Goal: Task Accomplishment & Management: Manage account settings

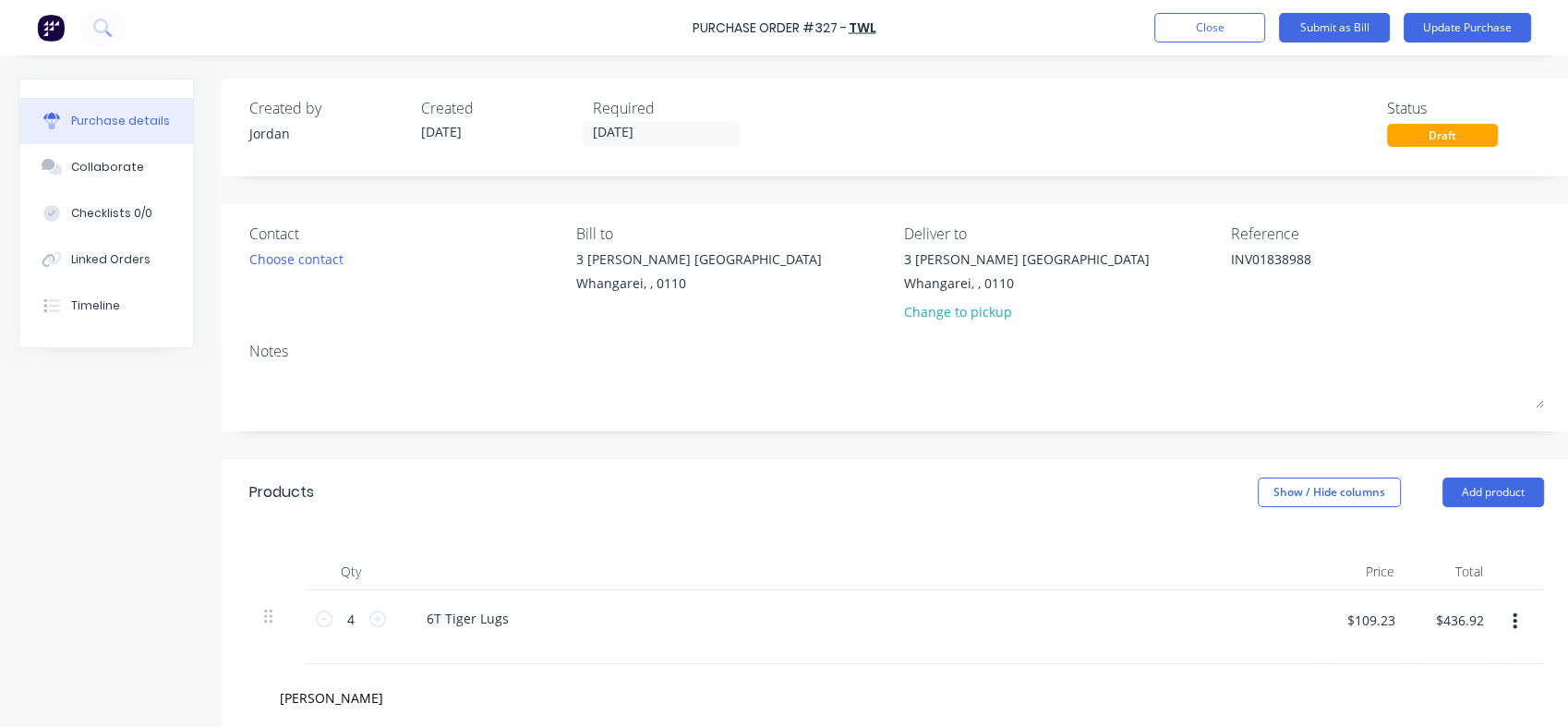
scroll to position [369, 0]
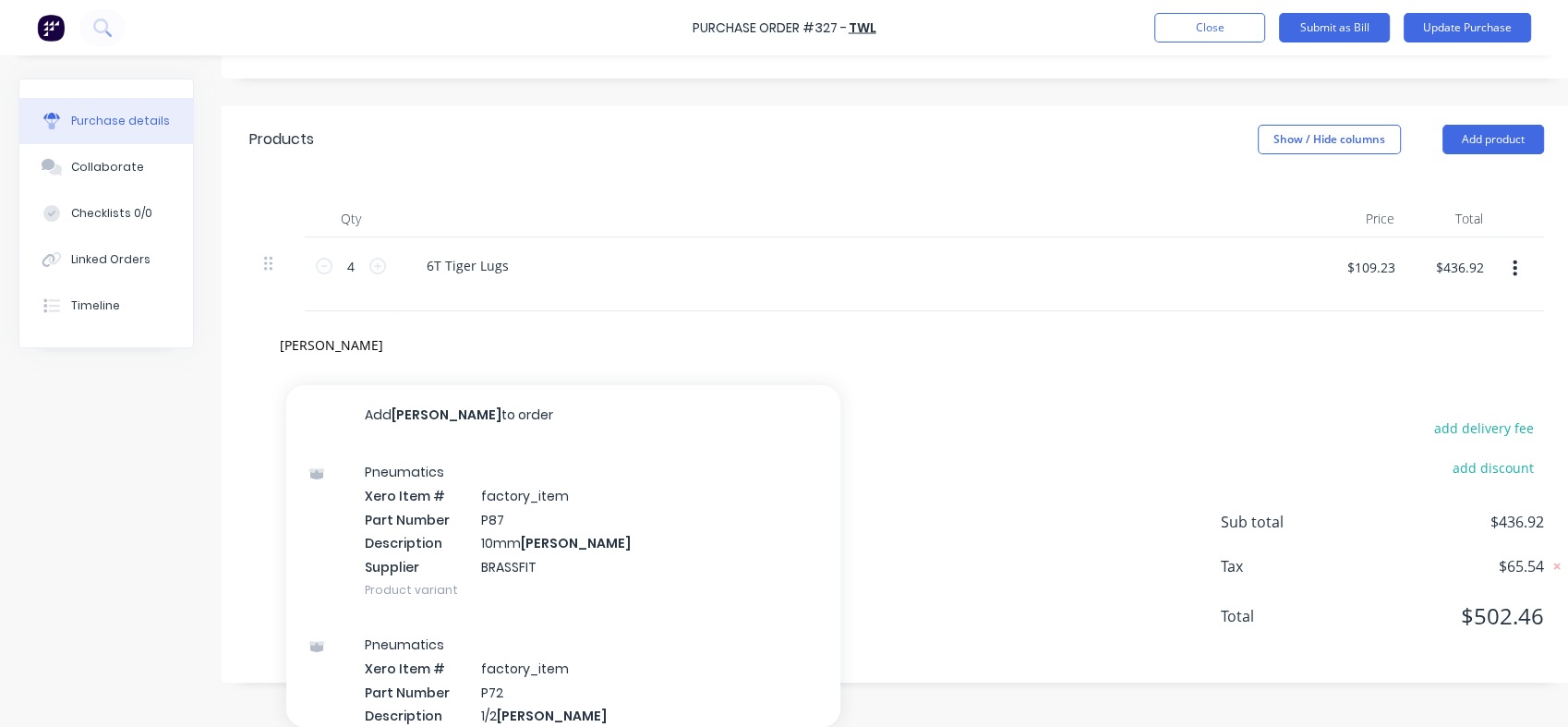
click at [720, 332] on div "[PERSON_NAME] Add [PERSON_NAME] to order Pneumatics Xero Item # factory_item Pa…" at bounding box center [541, 344] width 554 height 37
type textarea "x"
click at [354, 327] on input "[PERSON_NAME]" at bounding box center [463, 344] width 369 height 37
type input "joine"
type textarea "x"
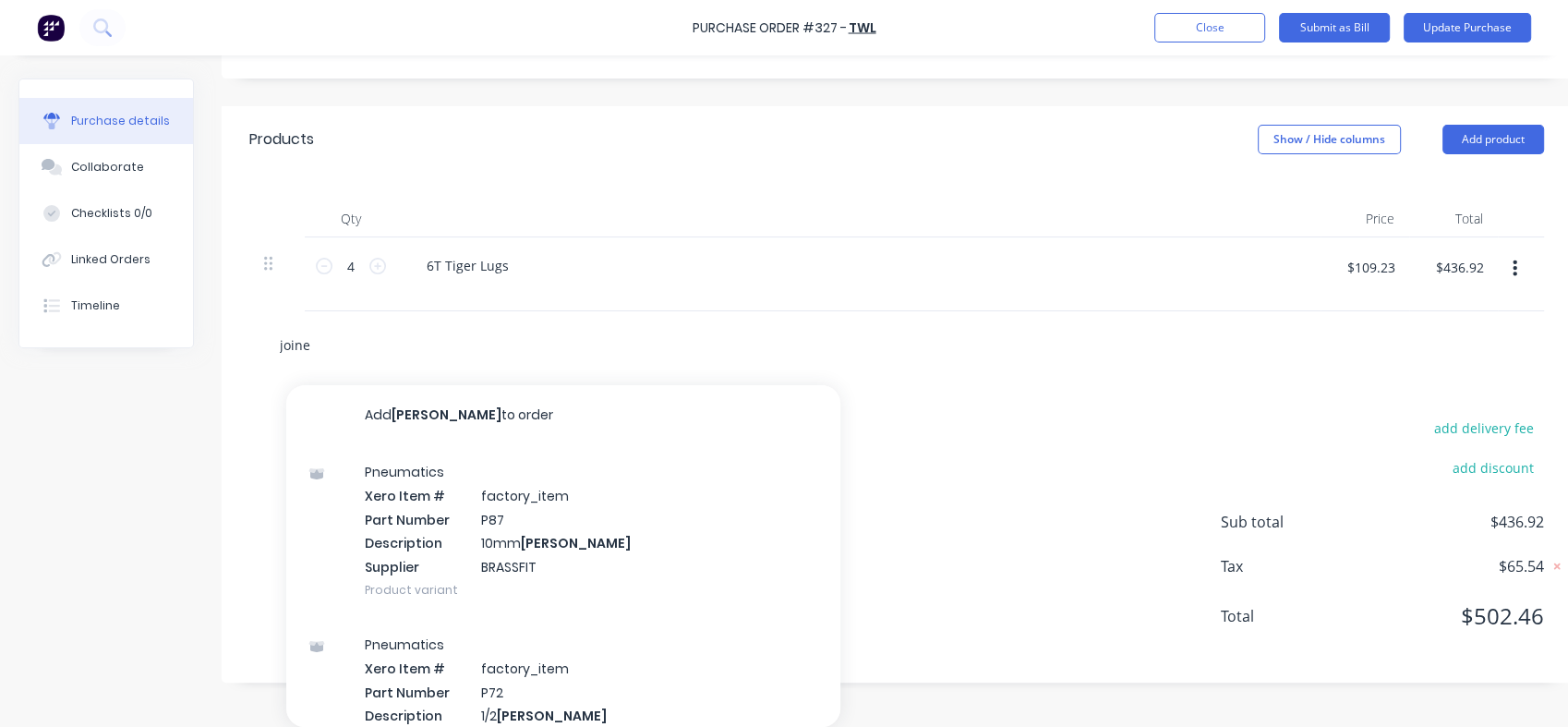
type input "join"
type textarea "x"
type input "joi"
type textarea "x"
type input "jo"
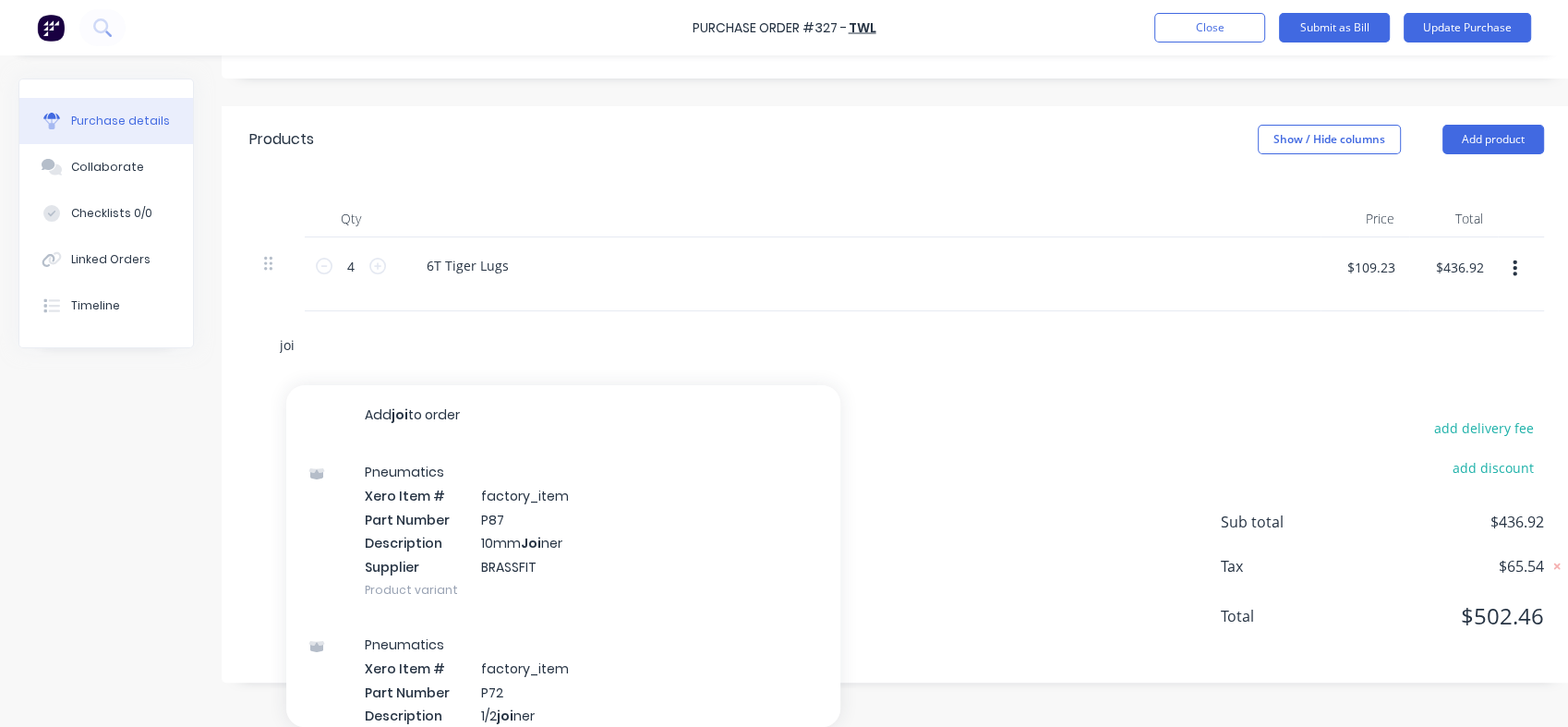
type textarea "x"
type input "j"
type textarea "x"
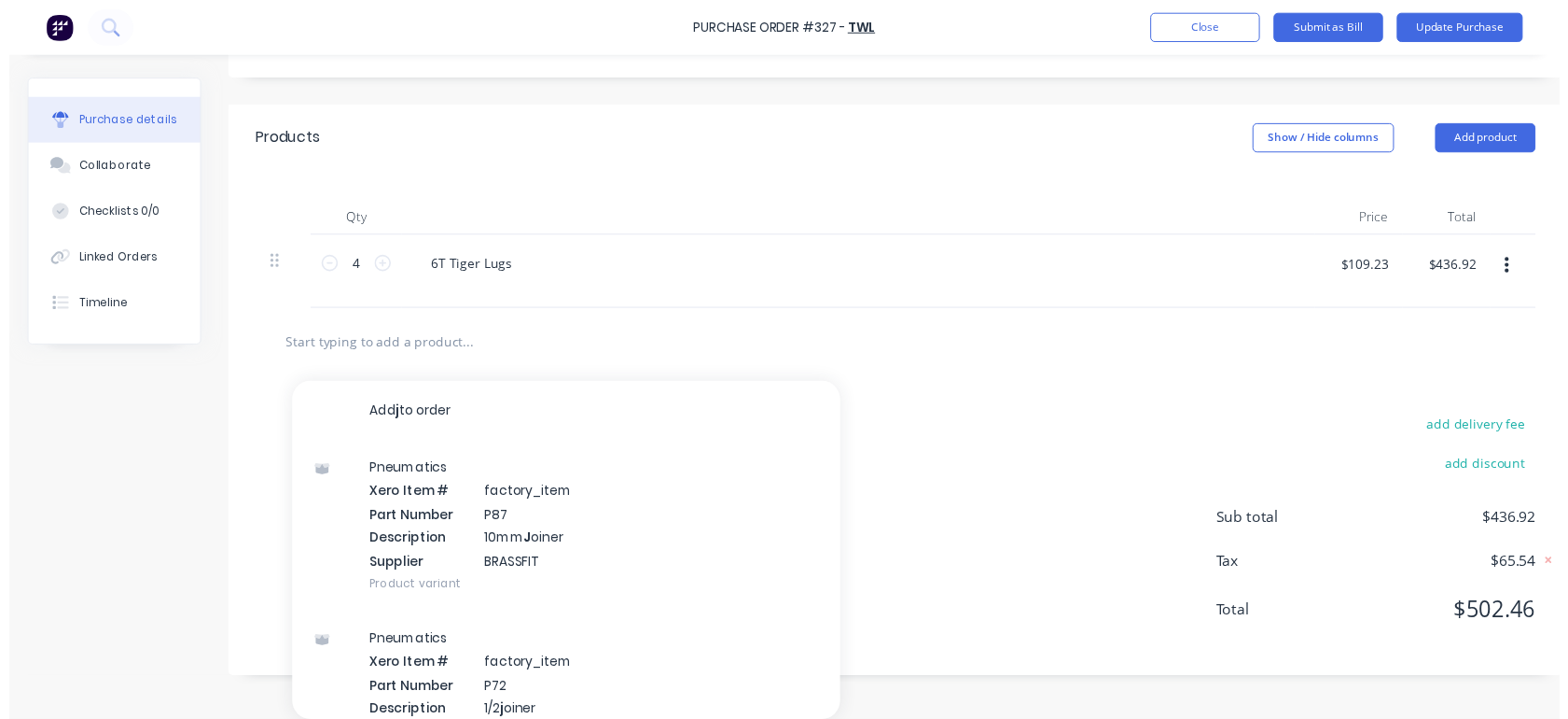
scroll to position [346, 0]
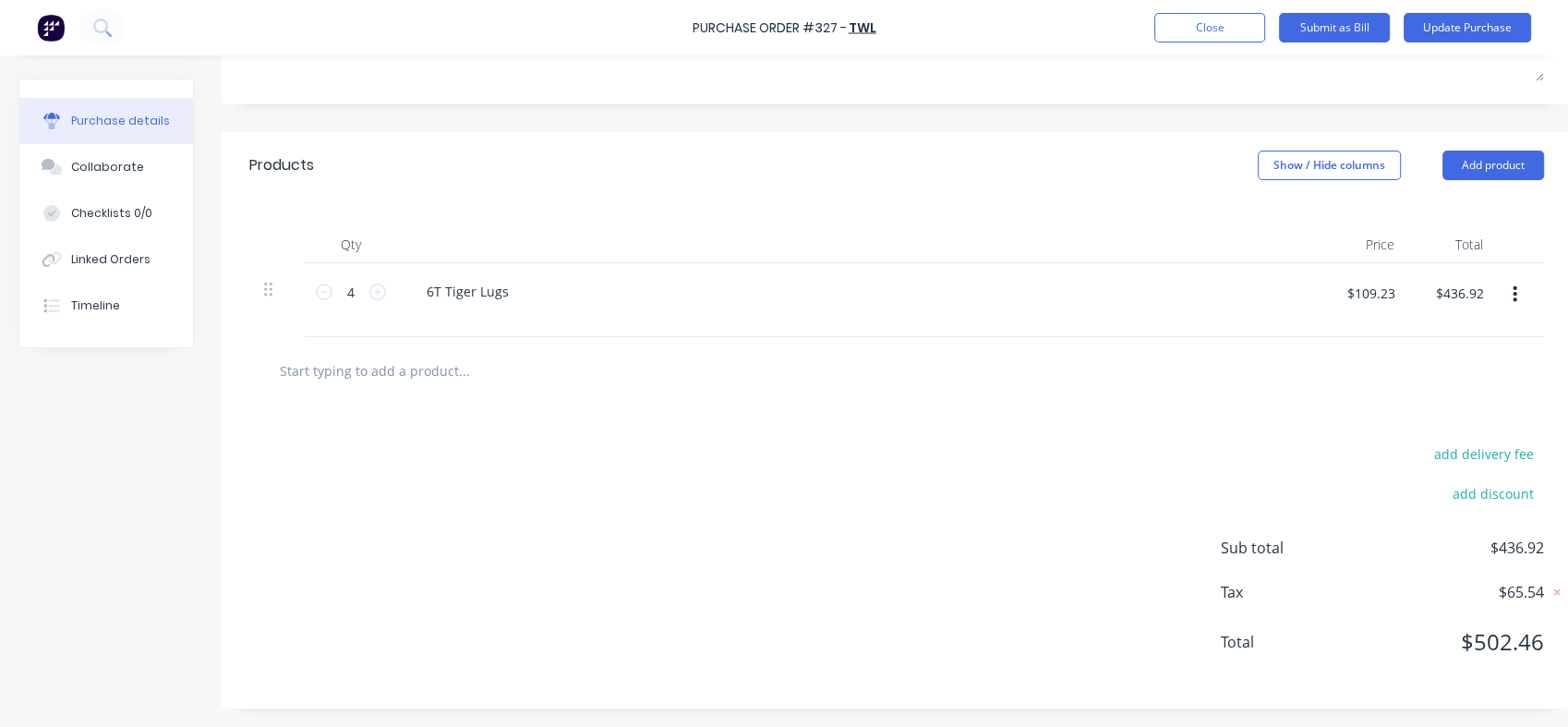
type textarea "x"
click at [617, 494] on div "add delivery fee add discount Sub total $436.92 Tax $65.54 Total $502.46" at bounding box center [897, 556] width 1351 height 303
type textarea "x"
click at [1182, 38] on button "Close" at bounding box center [1210, 28] width 111 height 30
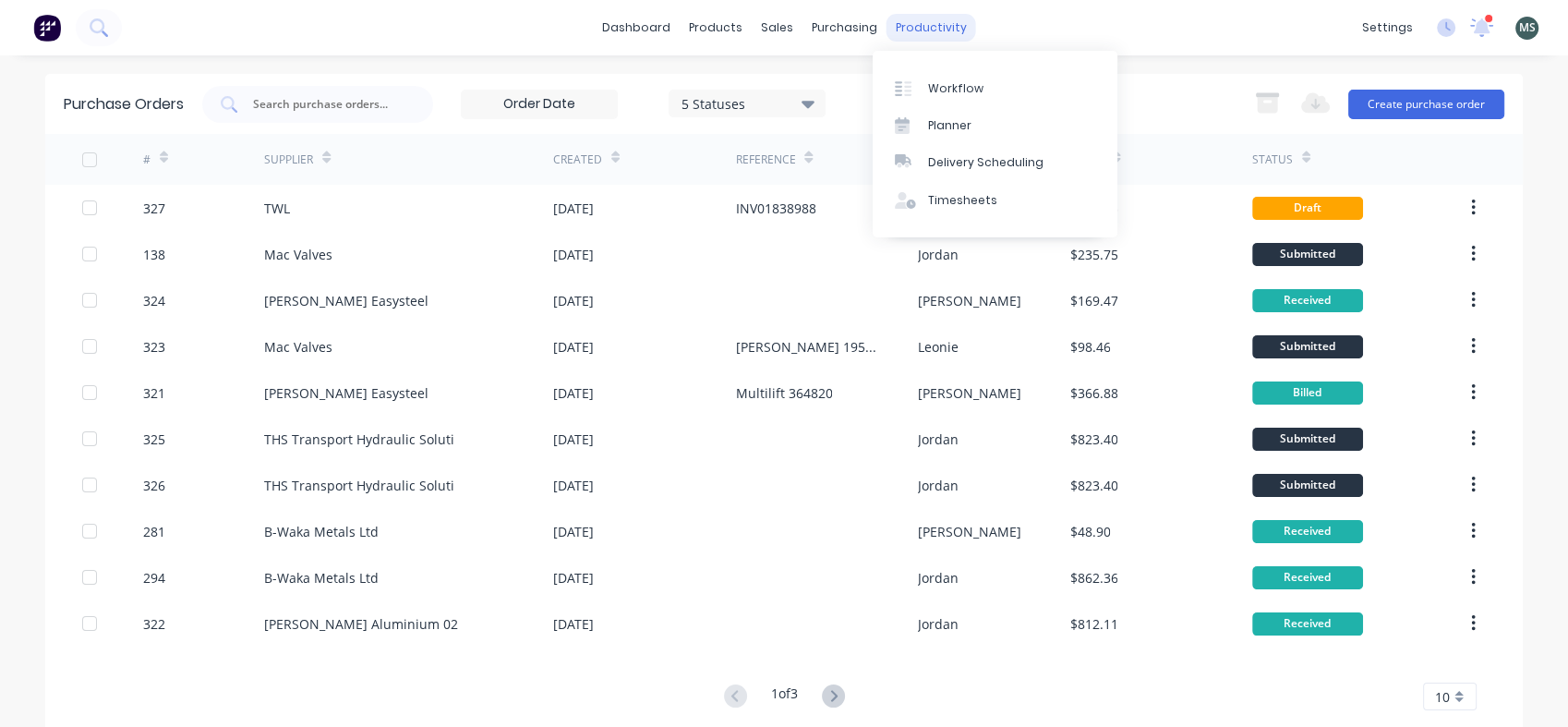
click at [911, 27] on div "productivity" at bounding box center [931, 28] width 90 height 28
click at [965, 95] on div "Workflow" at bounding box center [956, 89] width 56 height 17
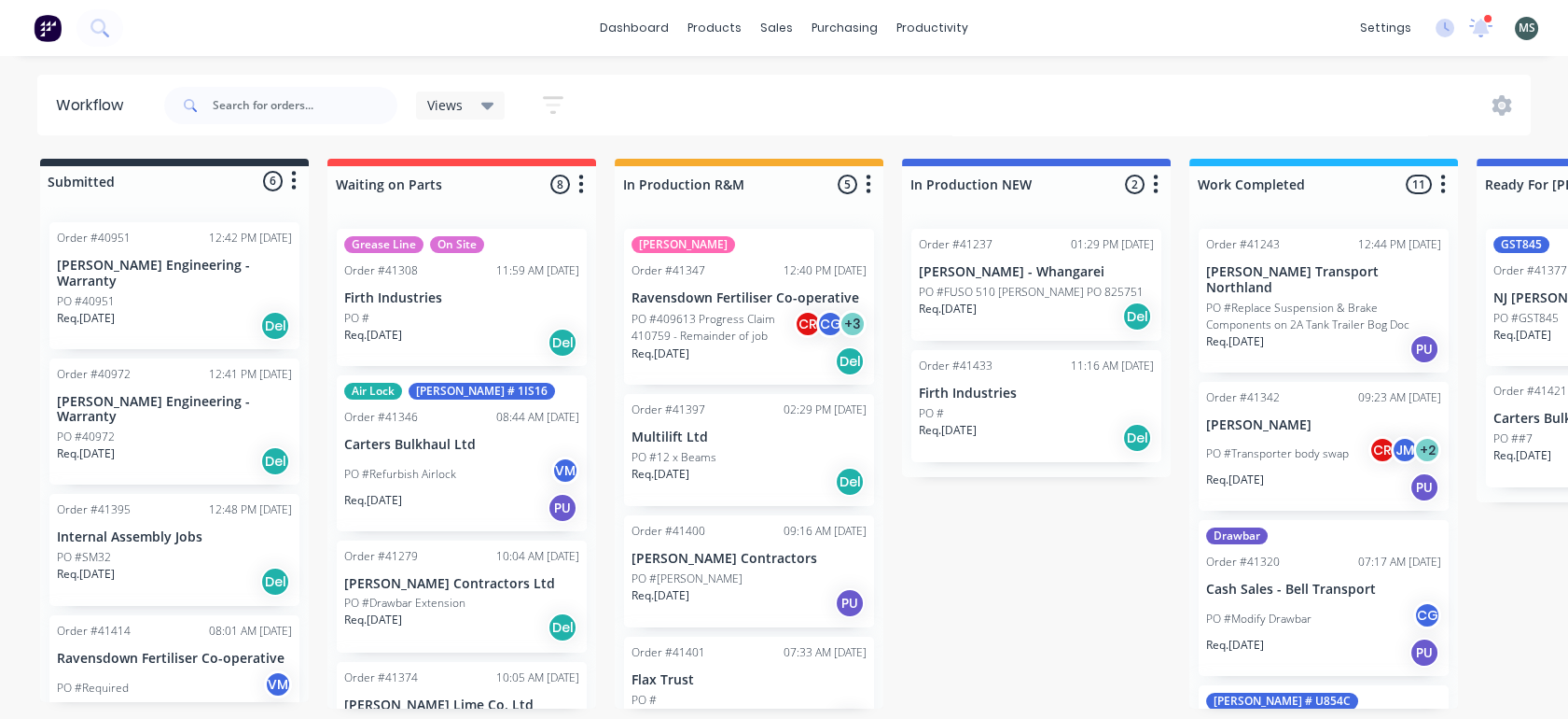
drag, startPoint x: 596, startPoint y: 346, endPoint x: 595, endPoint y: 414, distance: 68.0
click at [595, 414] on div "Submitted 6 Status colour #273444 hex #273444 Save Cancel Summaries Total order…" at bounding box center [1542, 434] width 3112 height 550
click at [1045, 422] on div "Req. [DATE] Del" at bounding box center [1036, 438] width 235 height 32
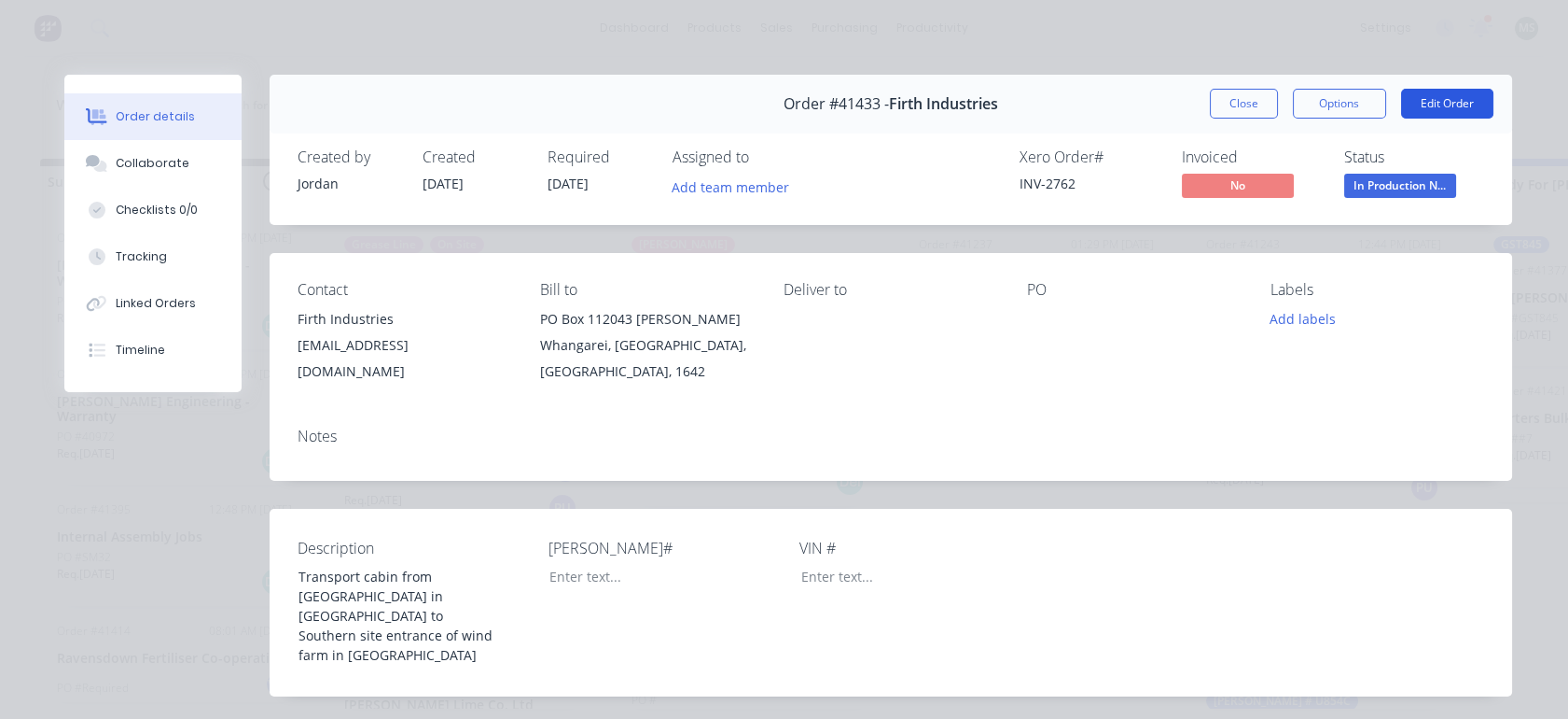
click at [1444, 108] on button "Edit Order" at bounding box center [1447, 104] width 93 height 30
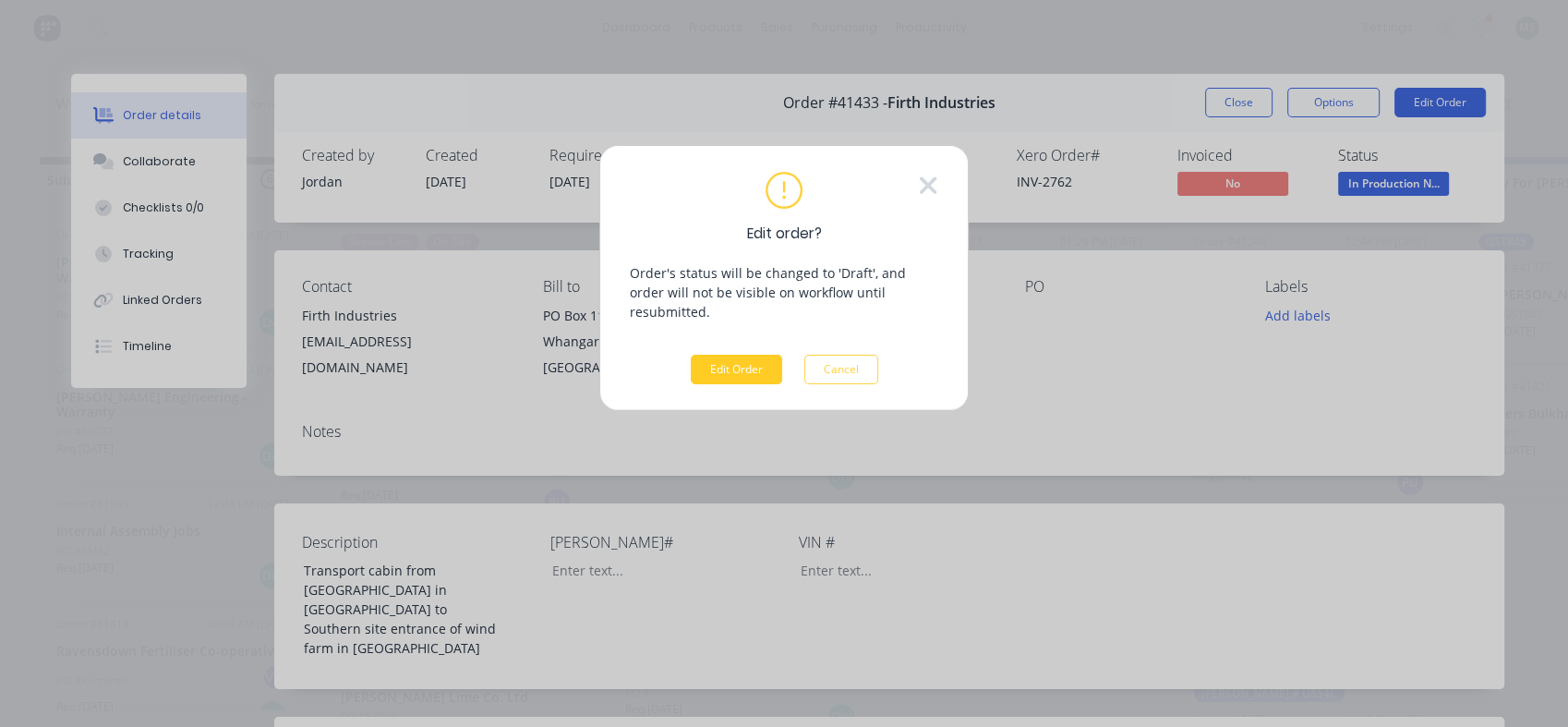
click at [721, 354] on button "Edit Order" at bounding box center [736, 369] width 92 height 30
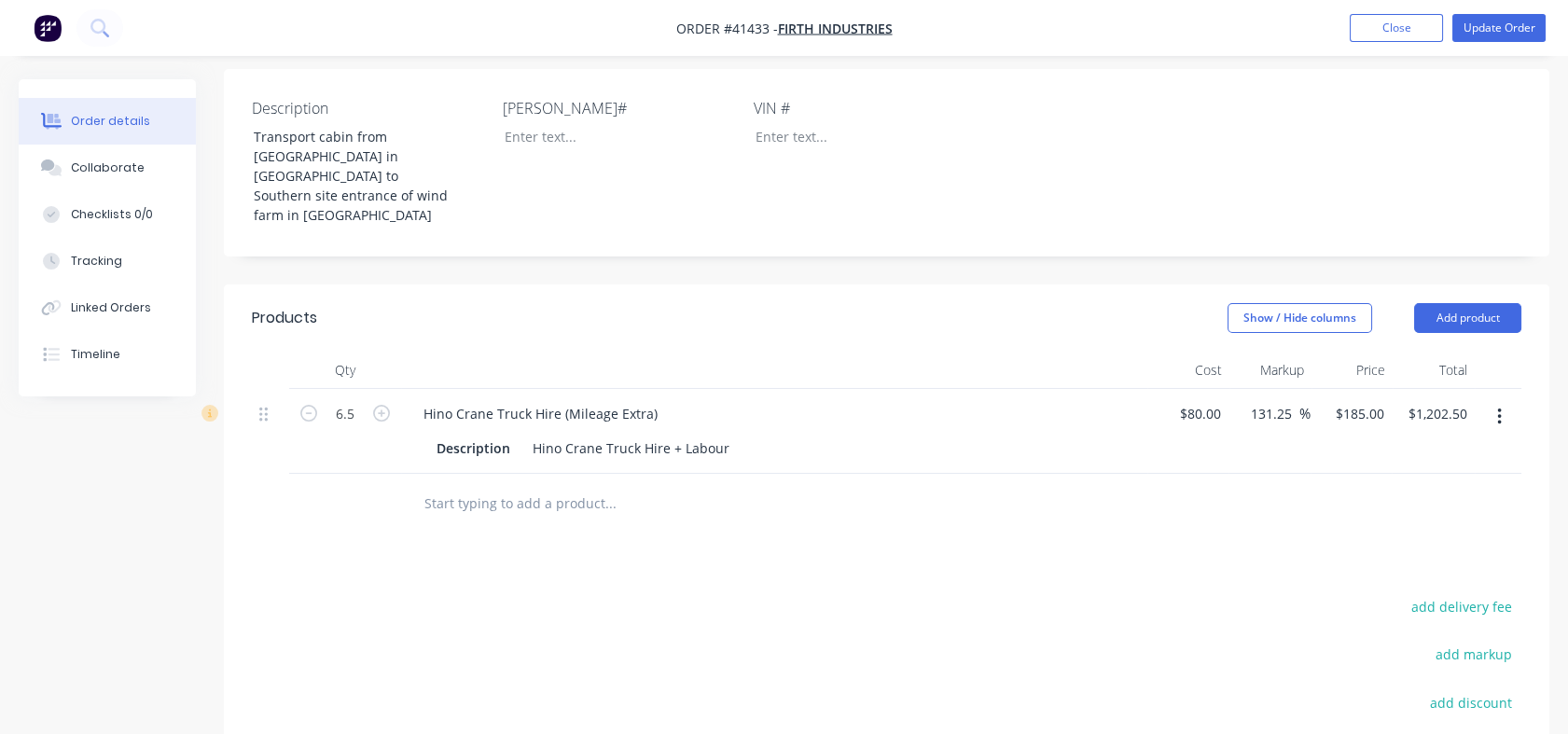
scroll to position [588, 0]
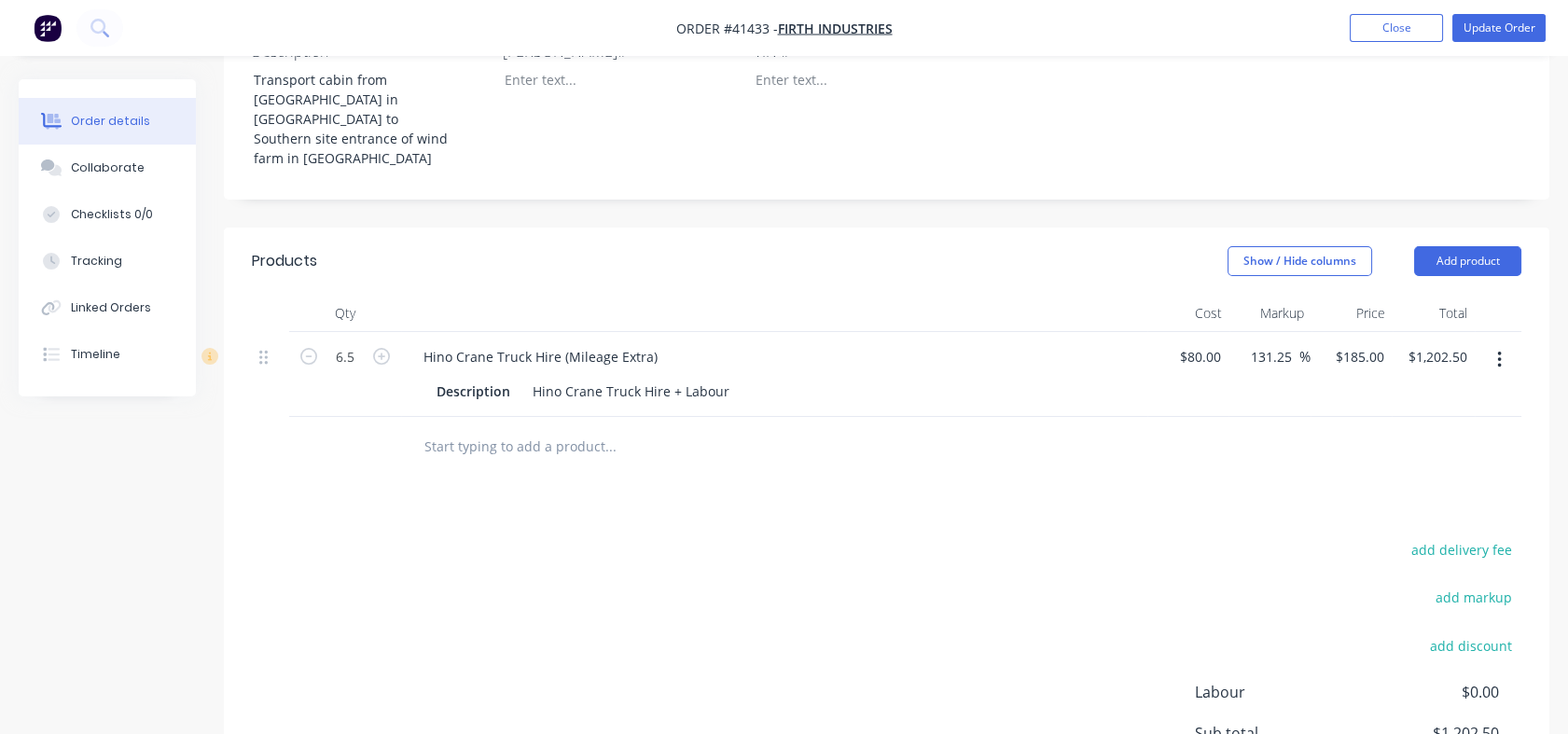
click at [455, 428] on input "text" at bounding box center [609, 446] width 373 height 37
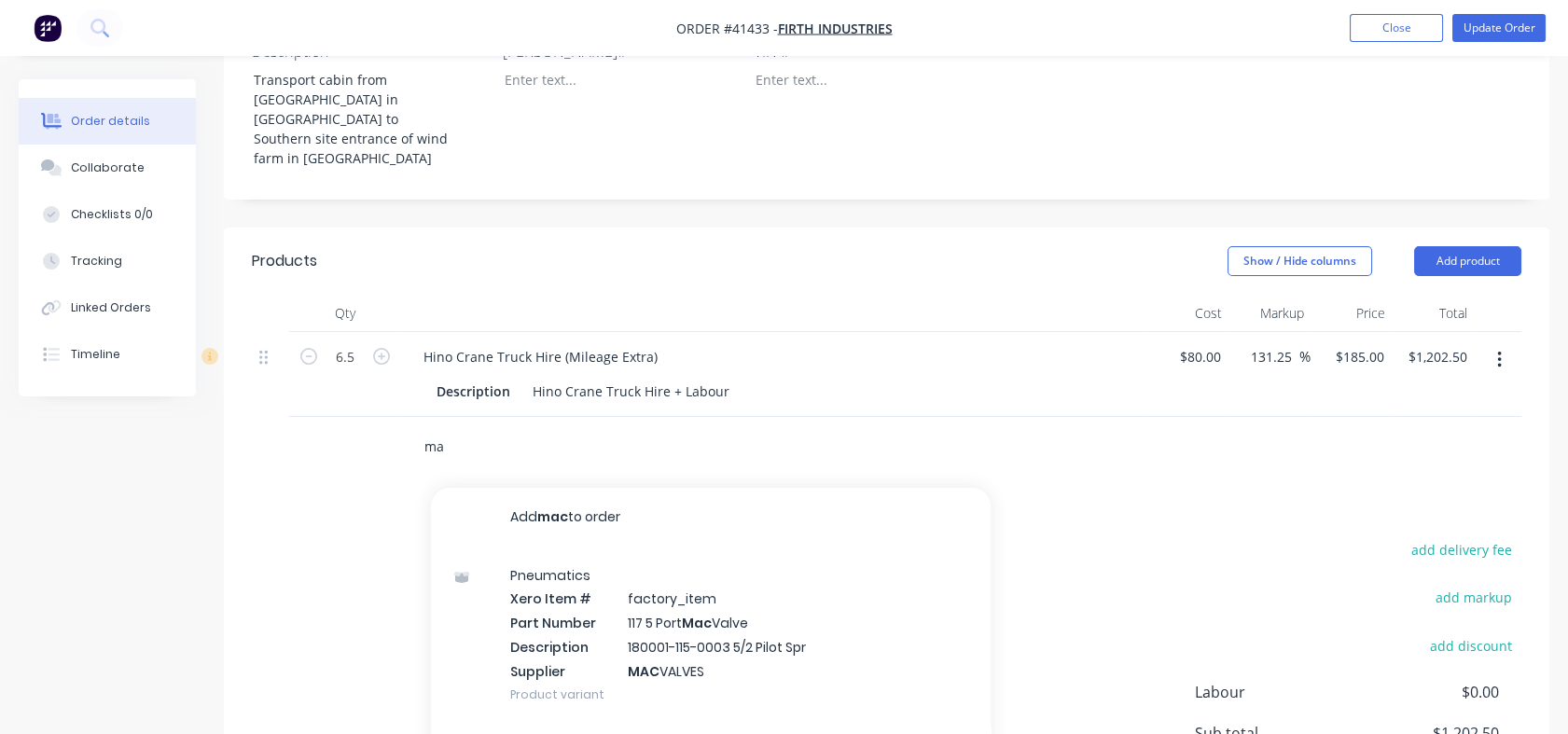
type input "m"
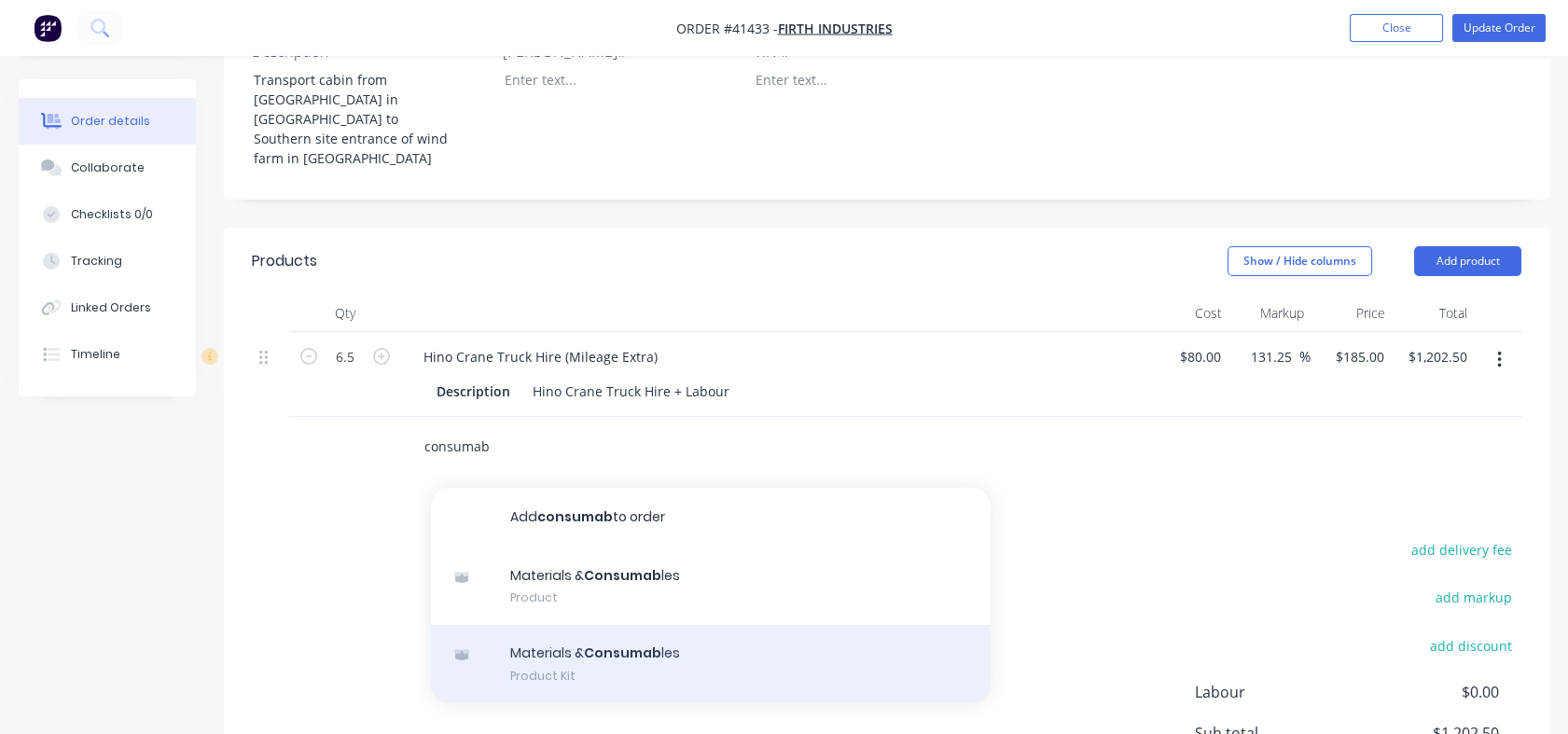
type input "consumab"
click at [551, 625] on div "Materials & Consumab les Product Kit" at bounding box center [710, 664] width 560 height 78
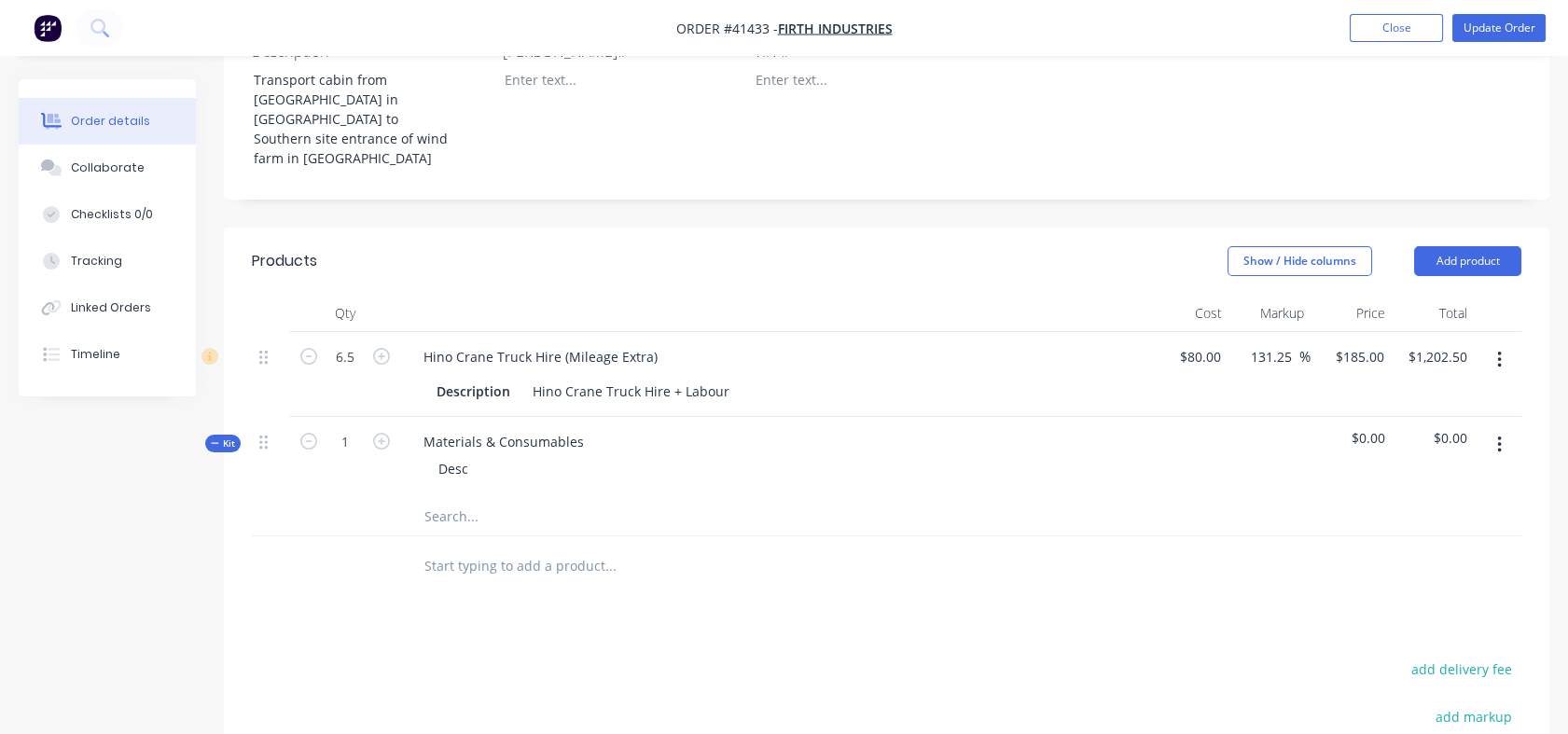
click at [463, 498] on input "text" at bounding box center [609, 516] width 373 height 37
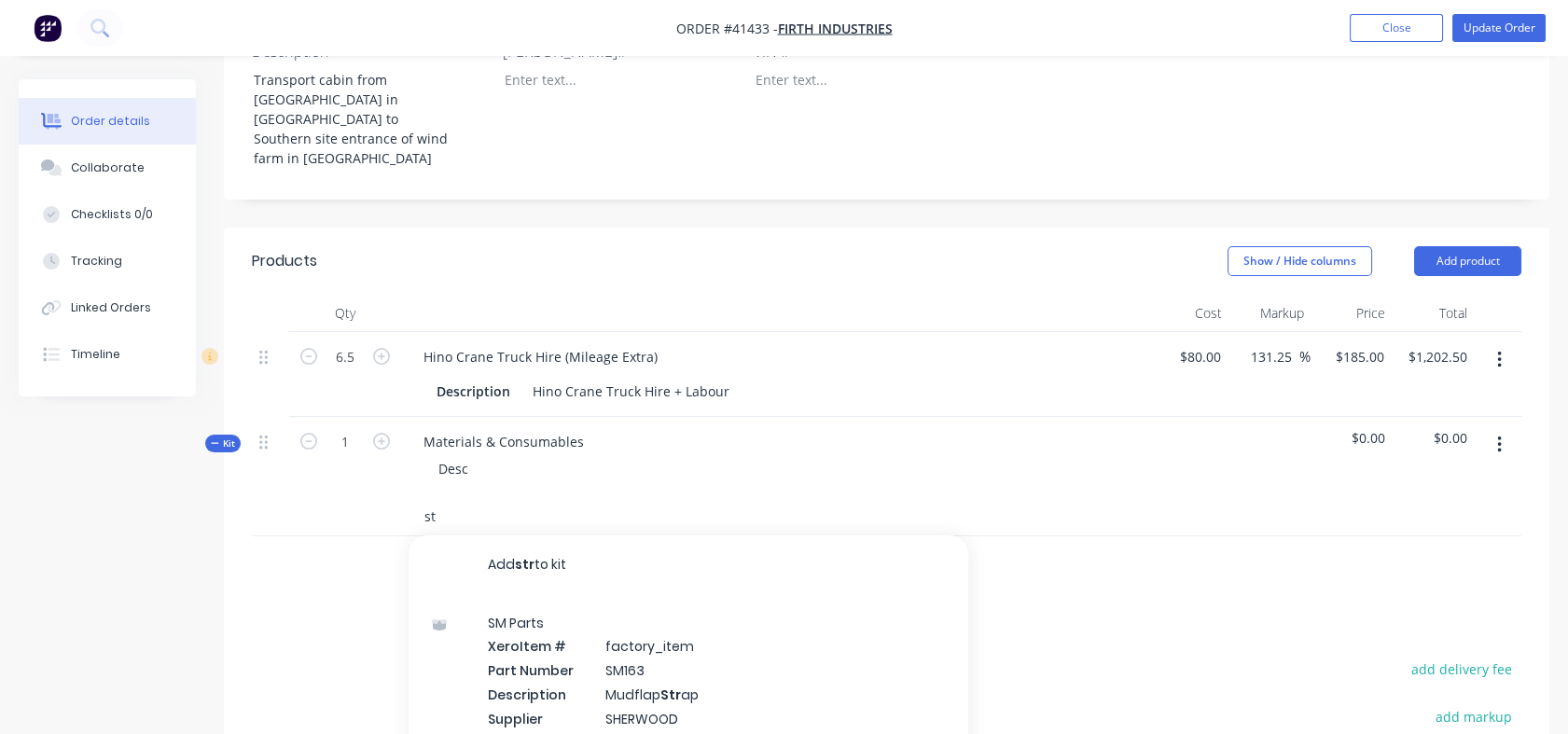
type input "s"
type input "t"
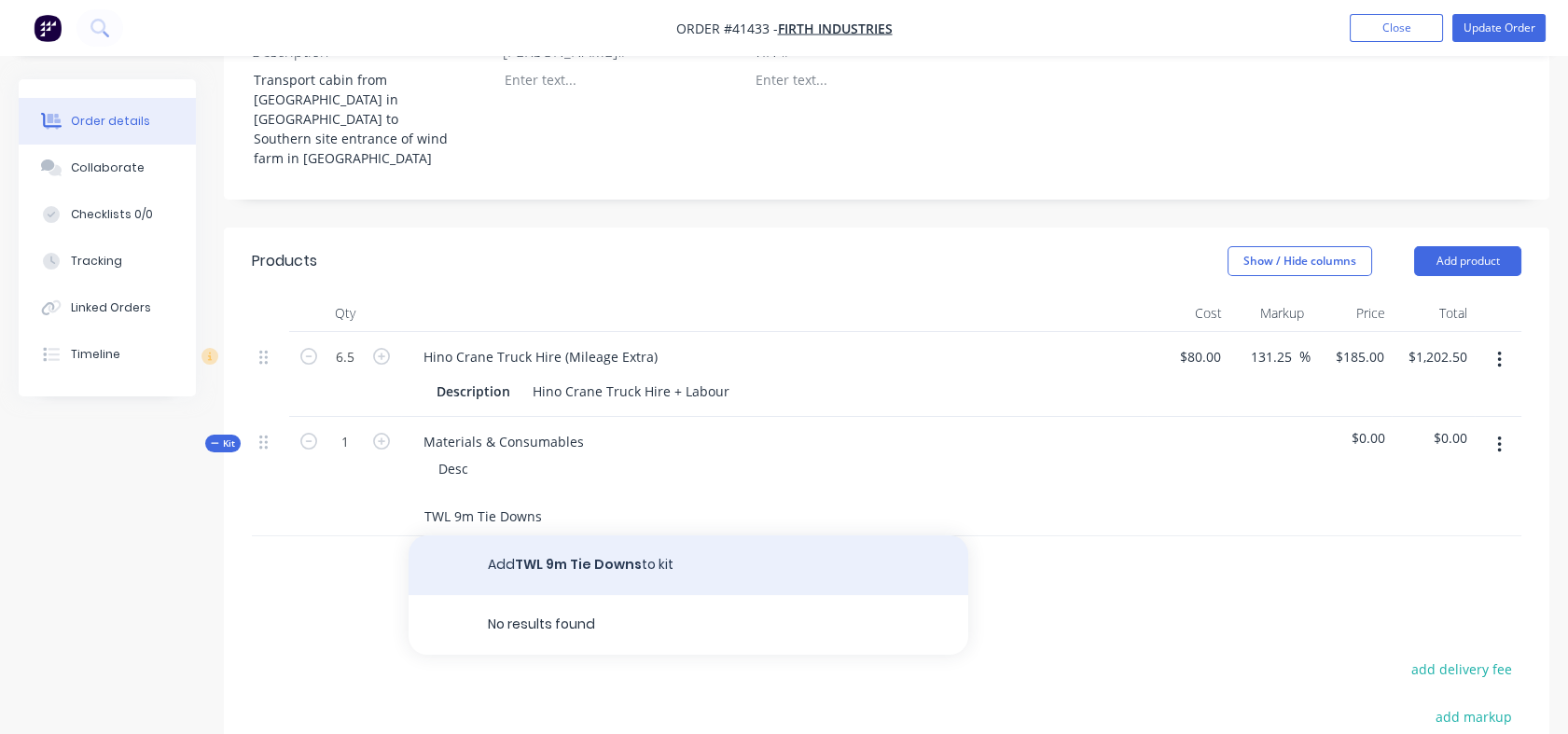
type input "TWL 9m Tie Downs"
click at [520, 535] on button "Add TWL 9m Tie Downs to kit" at bounding box center [688, 565] width 560 height 60
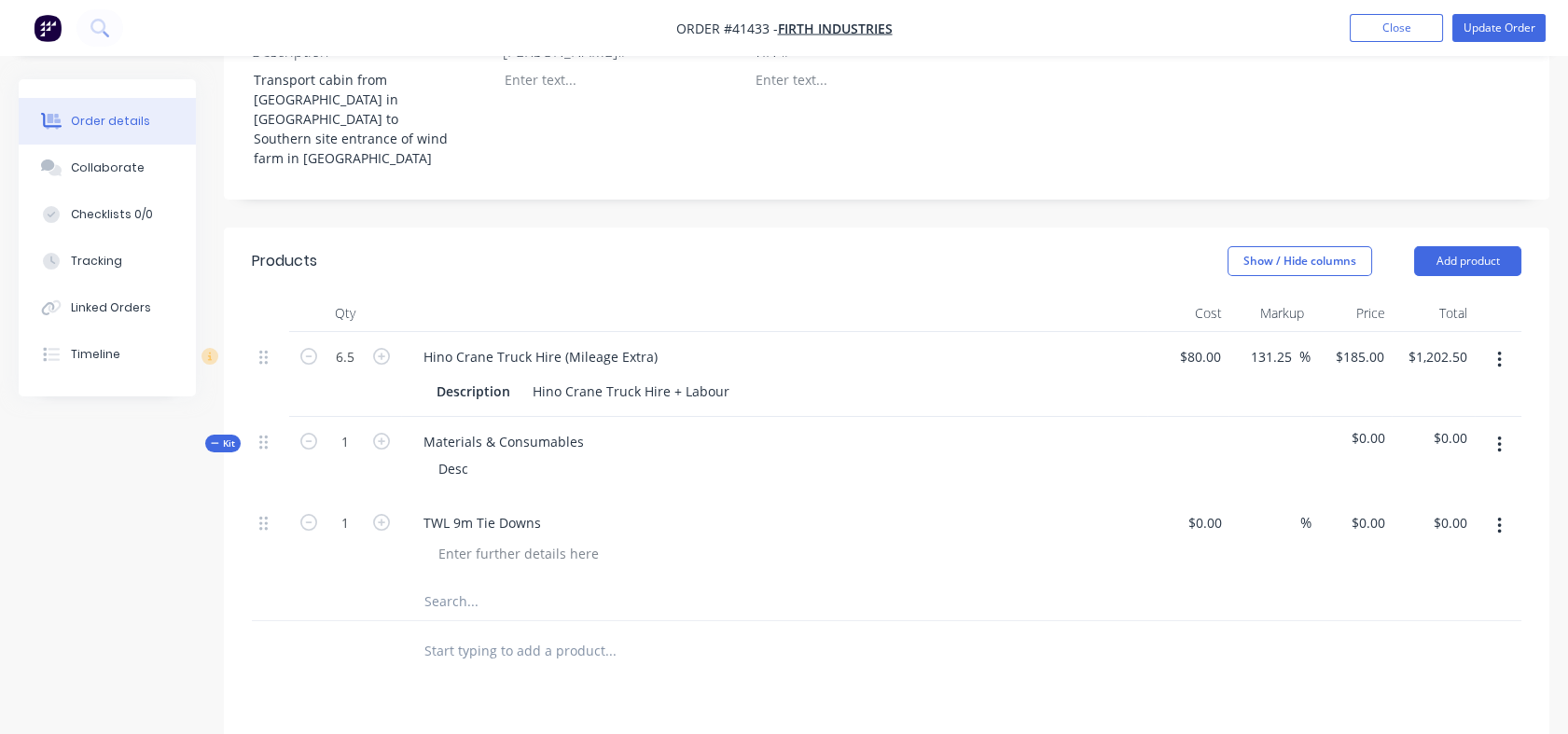
click at [451, 583] on input "text" at bounding box center [609, 601] width 373 height 37
click at [451, 583] on input "S" at bounding box center [609, 601] width 373 height 37
click at [463, 583] on input "S" at bounding box center [609, 601] width 373 height 37
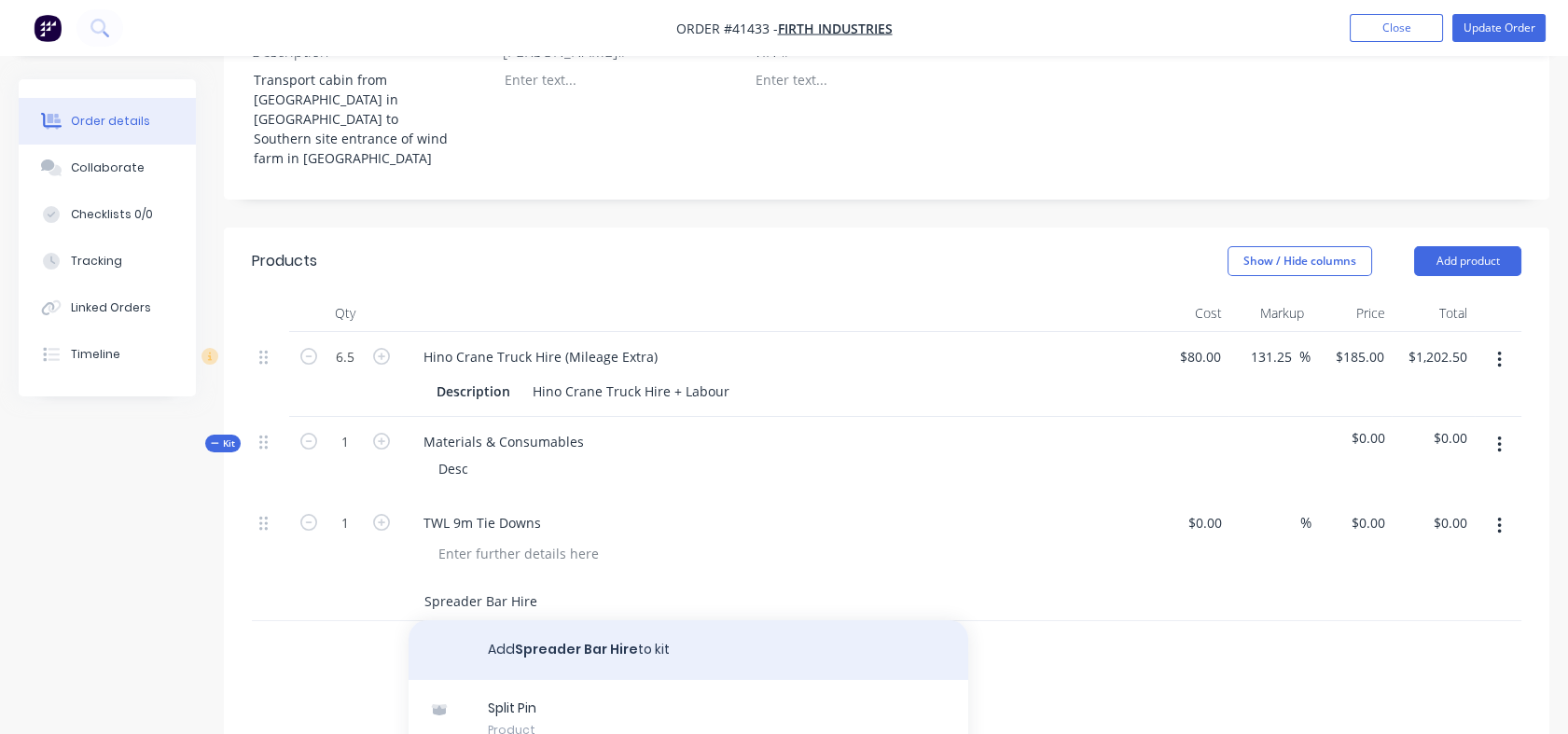
type input "Spreader Bar Hire"
click at [571, 620] on button "Add Spreader Bar Hire to kit" at bounding box center [688, 650] width 560 height 60
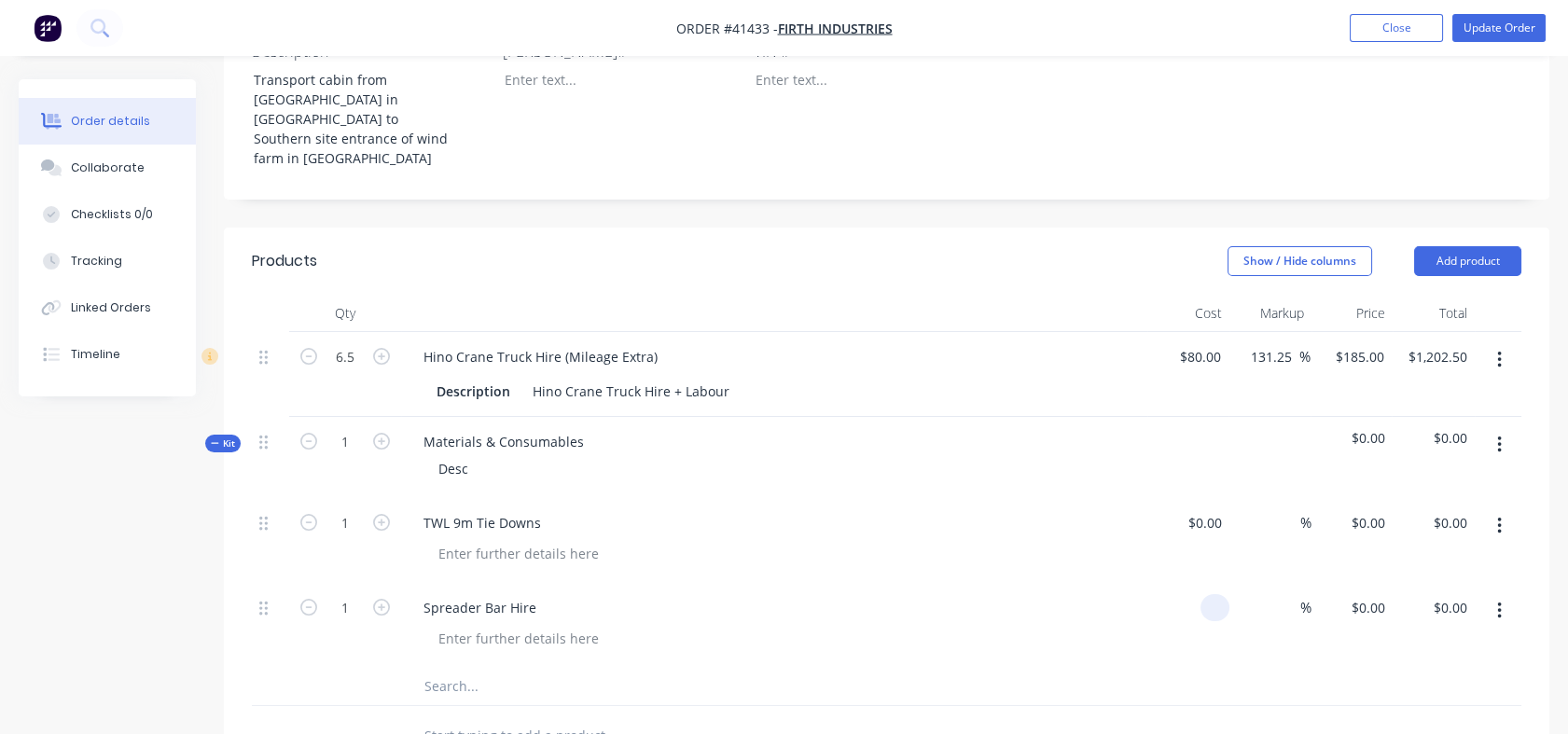
click at [1190, 583] on div at bounding box center [1189, 625] width 82 height 85
type input "30"
type input "$30.00"
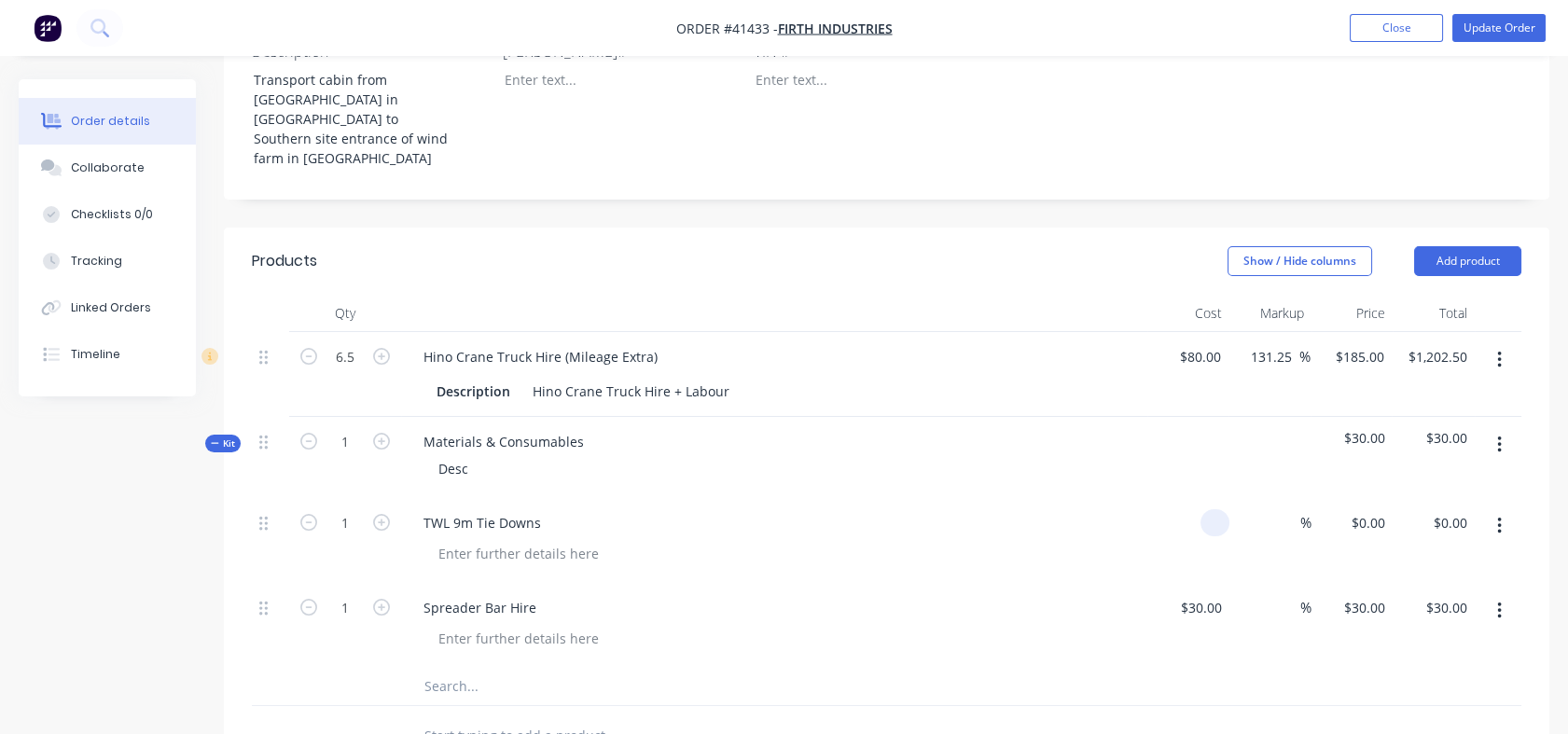
click at [1196, 498] on div at bounding box center [1189, 540] width 82 height 85
type input "$0.00"
click at [352, 509] on input "1" at bounding box center [345, 523] width 49 height 28
type input "2"
click at [940, 583] on div "Spreader Bar Hire" at bounding box center [774, 625] width 747 height 85
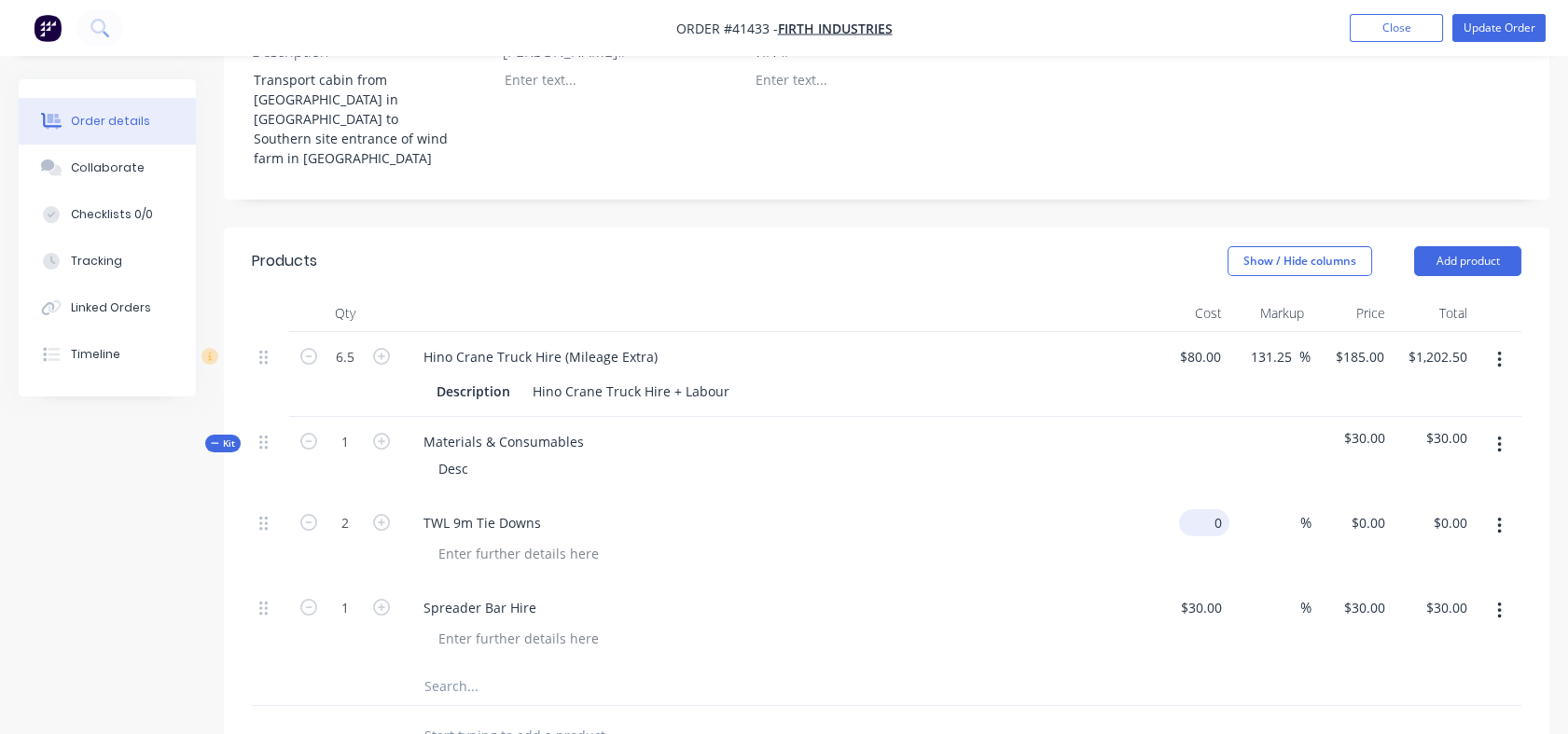
click at [1193, 498] on div "0 $0.00" at bounding box center [1189, 540] width 82 height 85
type input "$35.00"
type input "$70.00"
click at [1192, 498] on div "$35.00 $35.00" at bounding box center [1189, 540] width 82 height 85
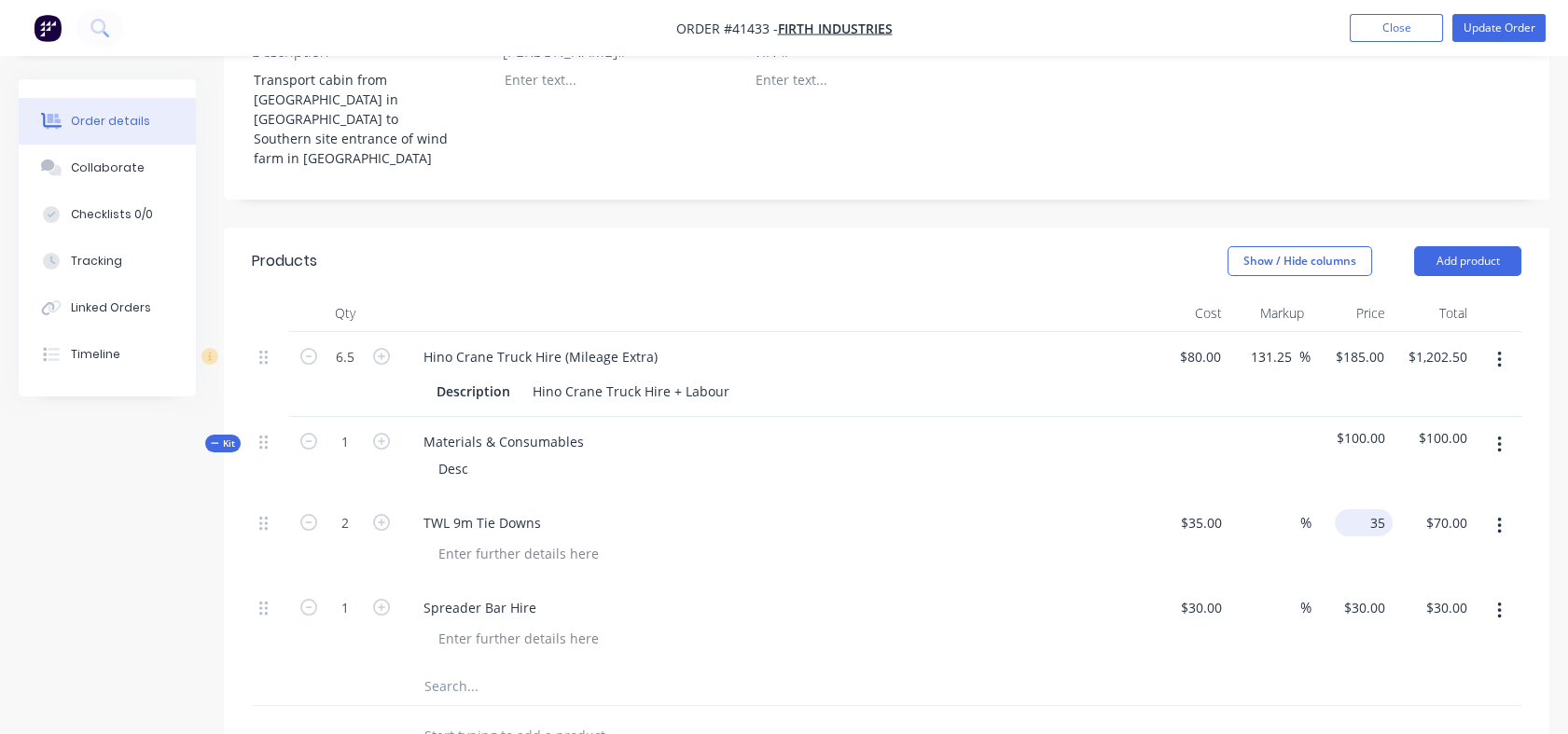
click at [1358, 498] on div "35 $35.00" at bounding box center [1353, 540] width 82 height 85
type input "$35.00"
click at [1351, 583] on div "30 $30.00" at bounding box center [1353, 625] width 82 height 85
type input "$30.00"
click at [1270, 498] on div "%" at bounding box center [1271, 540] width 82 height 85
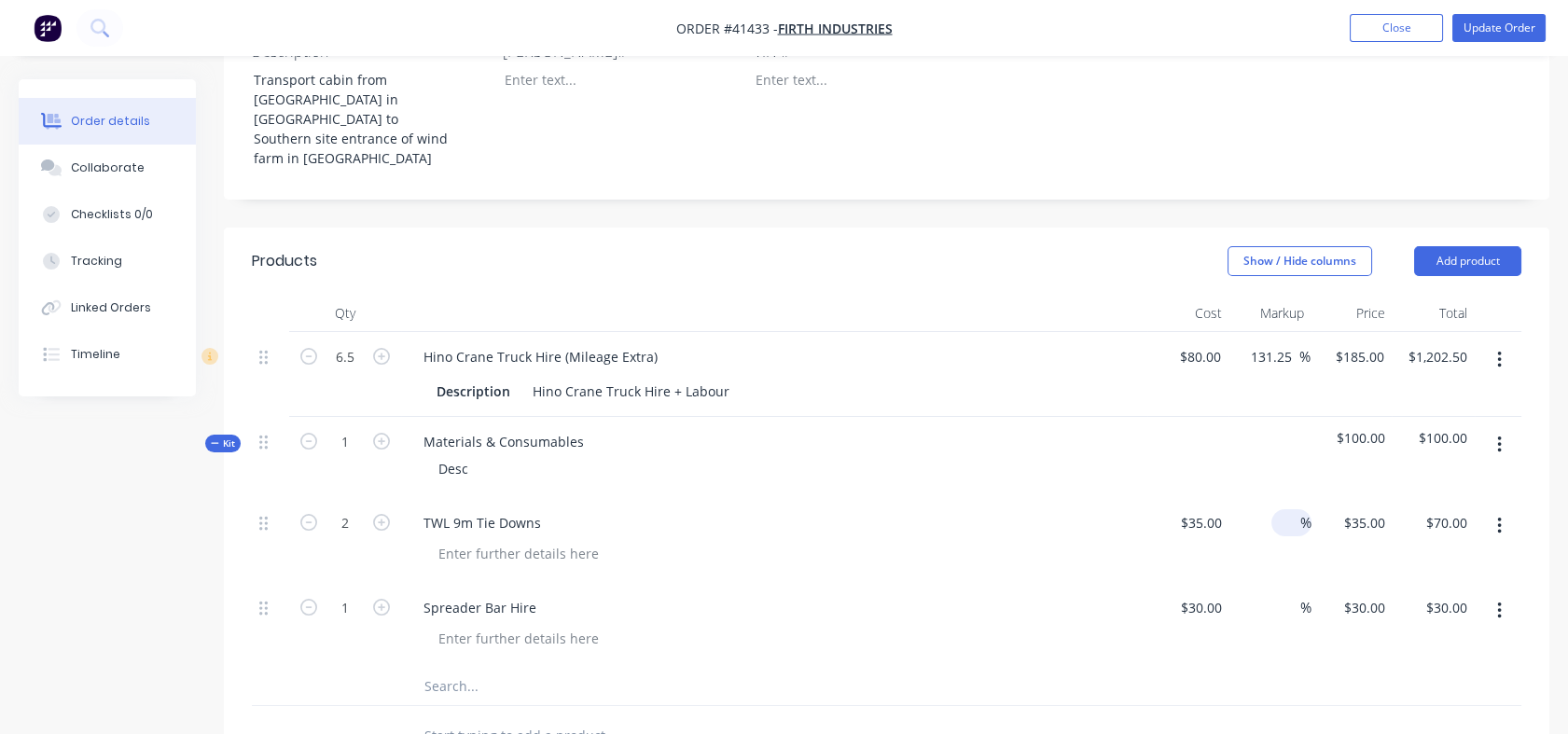
click at [1274, 509] on div "%" at bounding box center [1291, 522] width 40 height 27
type input "55"
type input "$54.25"
type input "$108.50"
click at [1284, 594] on input at bounding box center [1290, 607] width 21 height 27
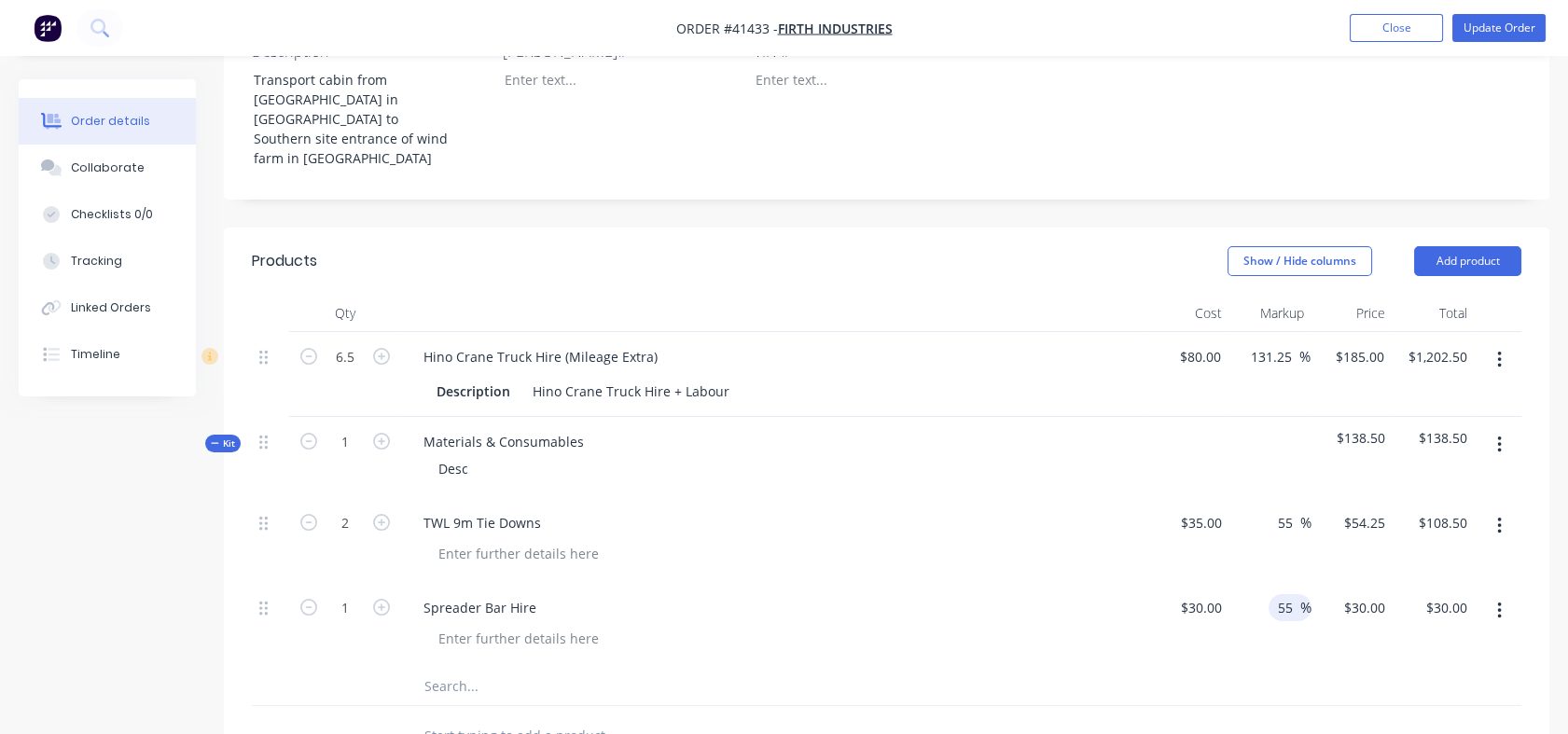
type input "55"
type input "$46.50"
click at [1293, 668] on div at bounding box center [887, 686] width 1270 height 38
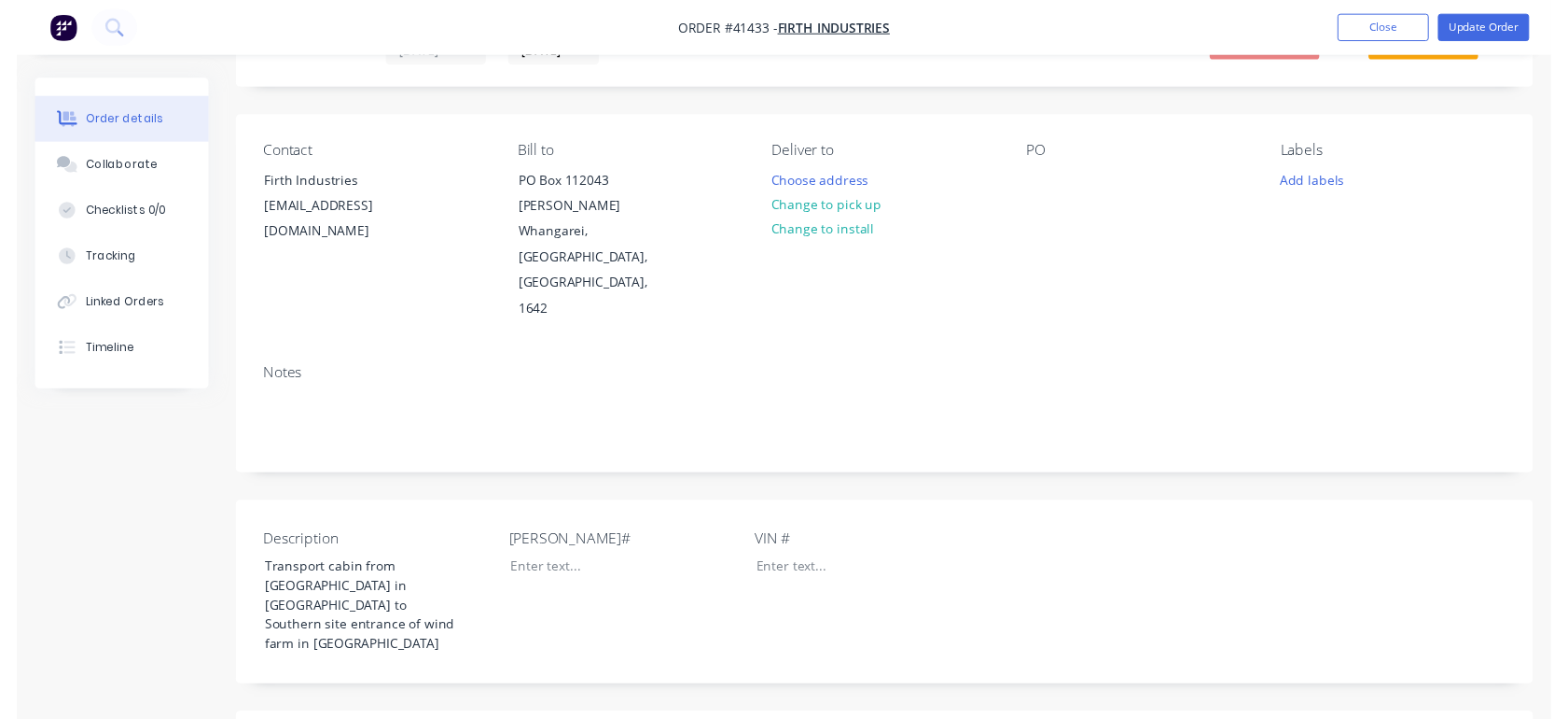
scroll to position [0, 0]
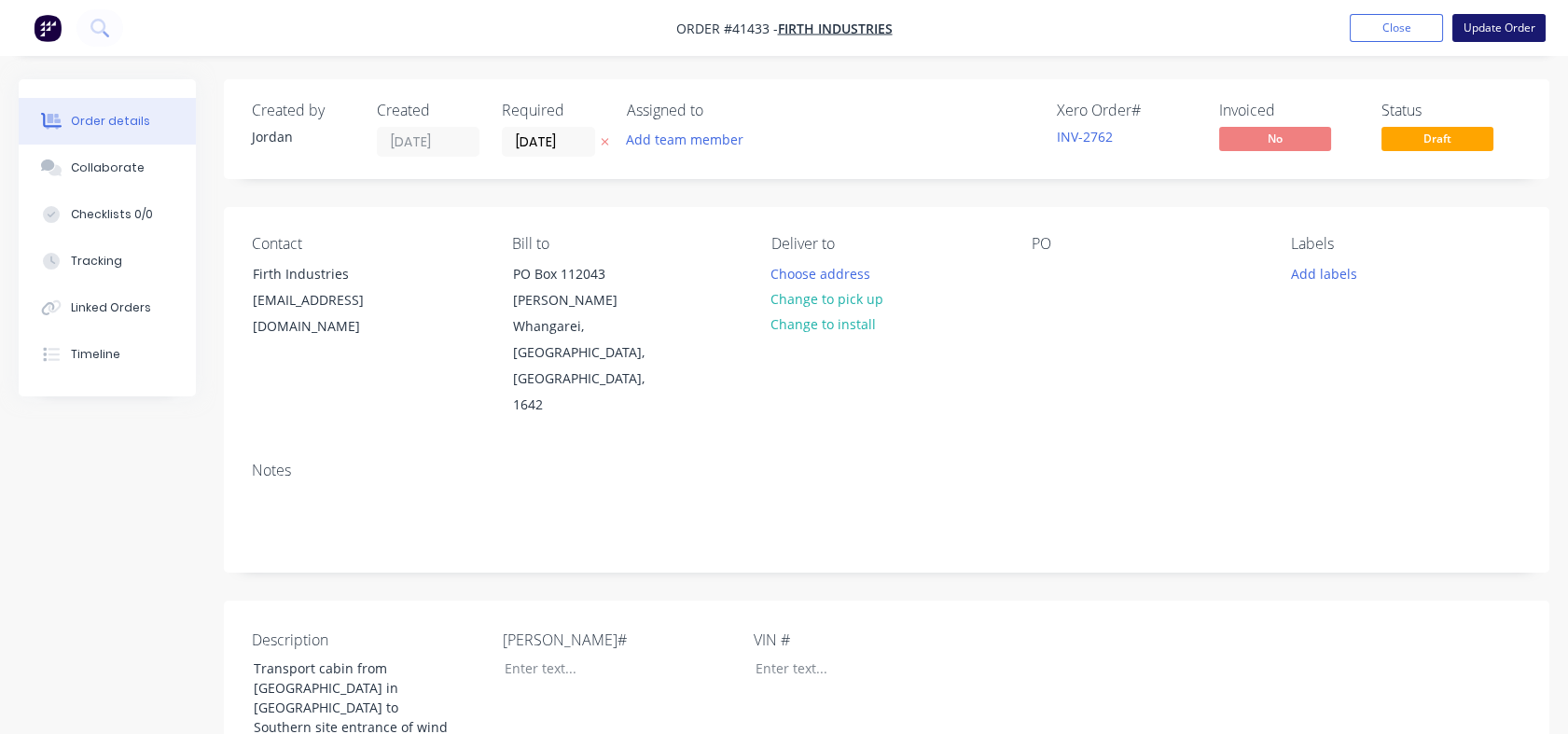
click at [1504, 29] on button "Update Order" at bounding box center [1500, 28] width 93 height 28
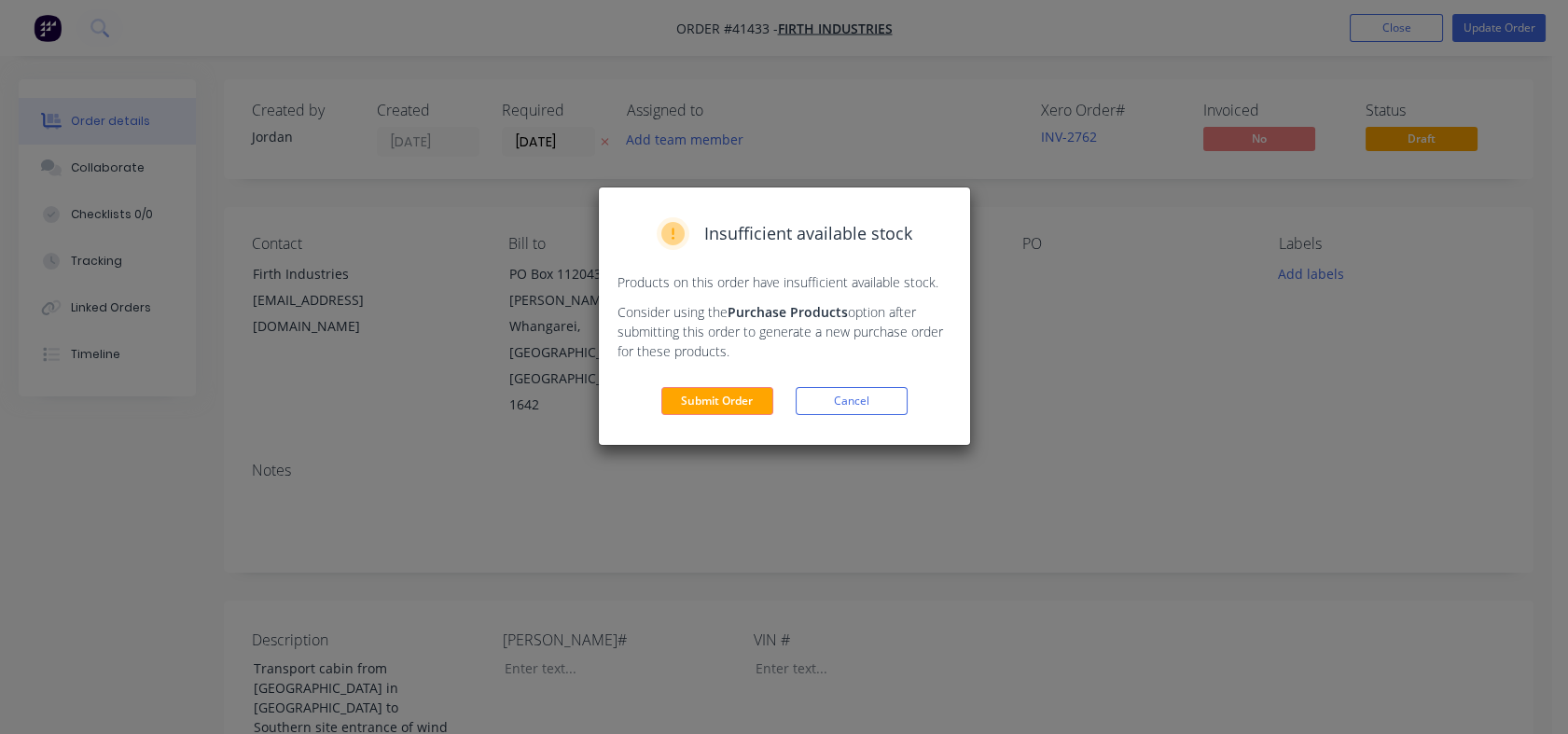
click at [729, 417] on div "Insufficient available stock Products on this order have insufficient available…" at bounding box center [784, 317] width 371 height 258
click at [726, 400] on button "Submit Order" at bounding box center [718, 401] width 112 height 28
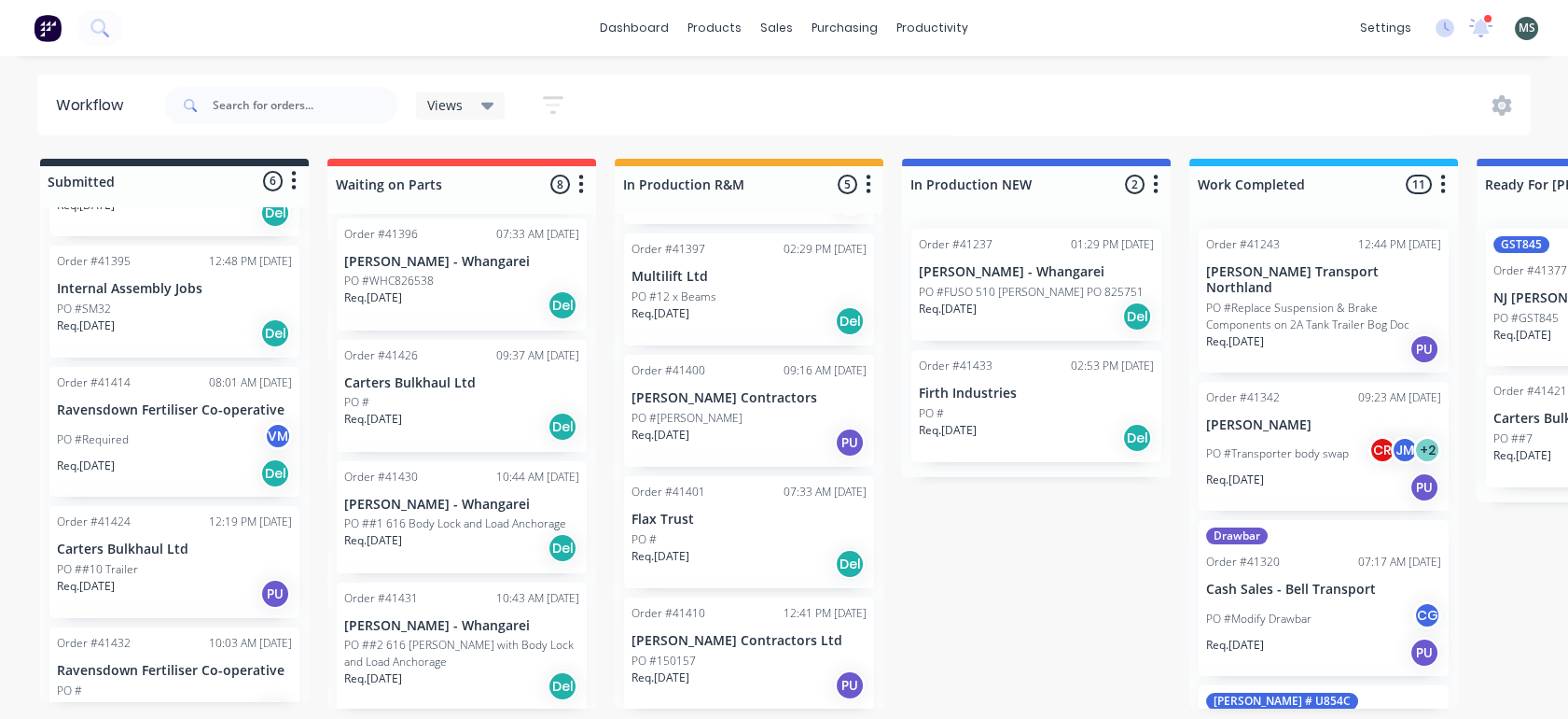
scroll to position [255, 0]
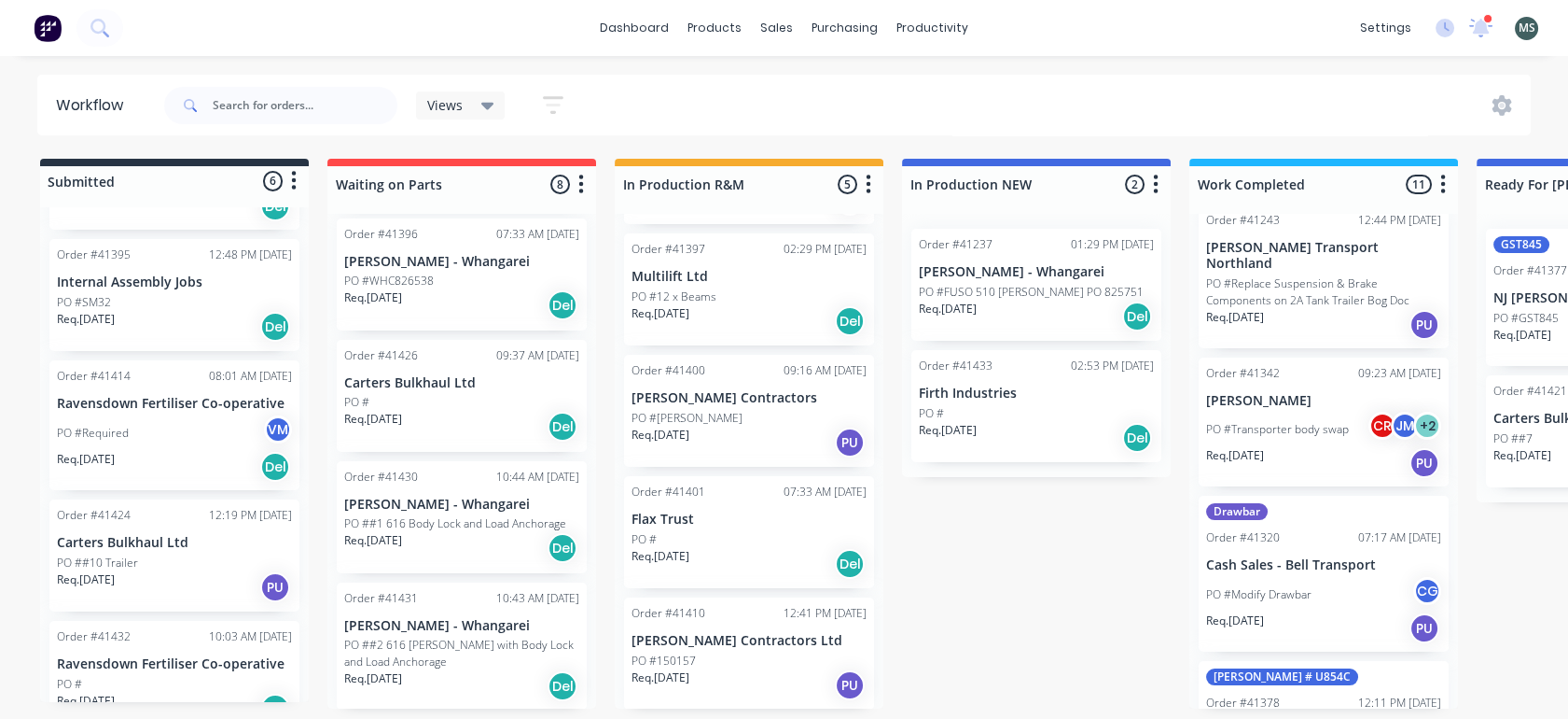
scroll to position [0, 0]
